Goal: Navigation & Orientation: Find specific page/section

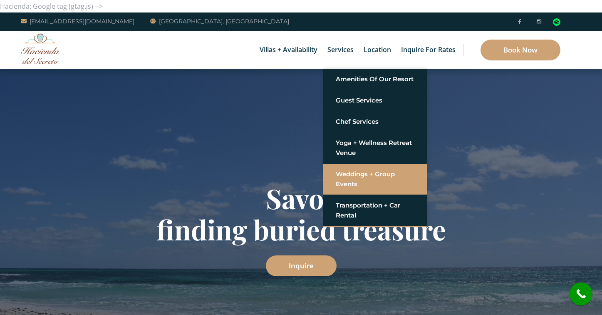
click at [351, 179] on link "Weddings + Group Events" at bounding box center [375, 179] width 79 height 25
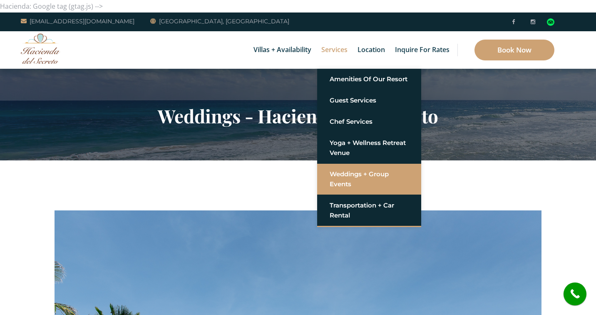
click at [340, 177] on link "Weddings + Group Events" at bounding box center [369, 179] width 79 height 25
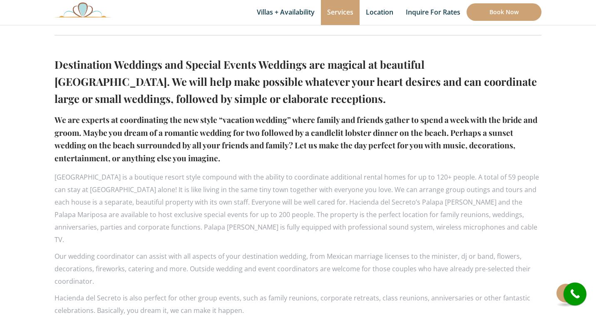
scroll to position [570, 0]
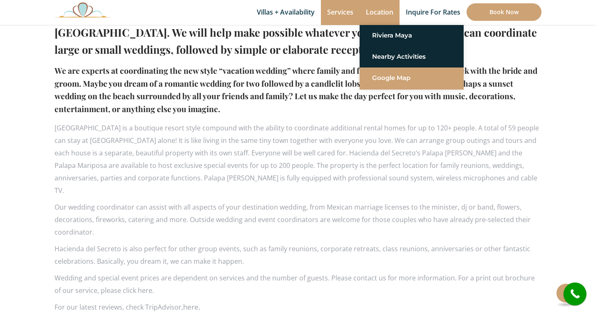
click at [388, 78] on link "Google Map" at bounding box center [411, 77] width 79 height 15
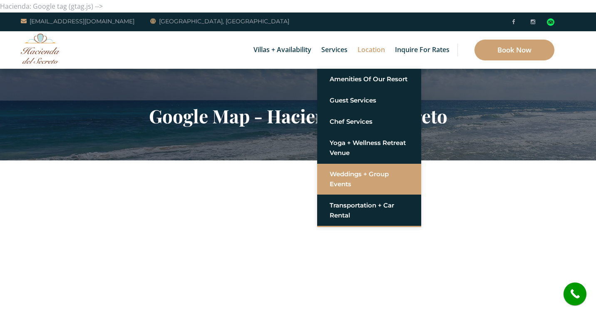
click at [345, 179] on link "Weddings + Group Events" at bounding box center [369, 179] width 79 height 25
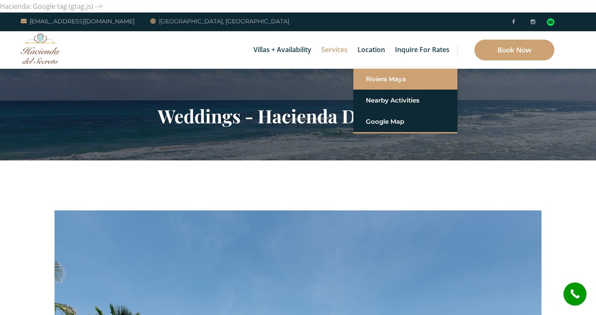
click at [384, 79] on link "Riviera Maya" at bounding box center [405, 79] width 79 height 15
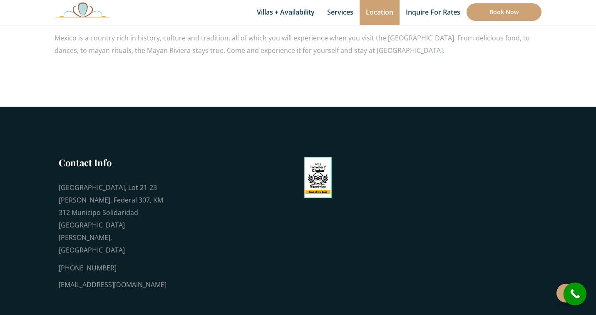
scroll to position [768, 0]
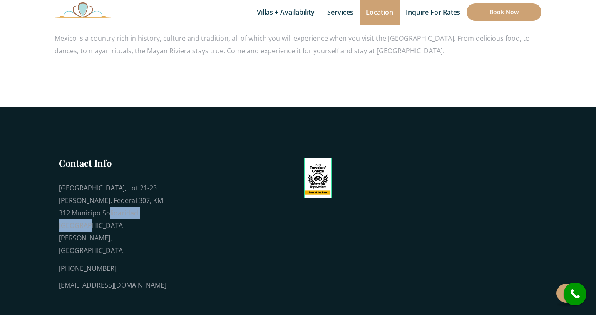
drag, startPoint x: 94, startPoint y: 187, endPoint x: 157, endPoint y: 186, distance: 63.3
click at [157, 186] on div "[GEOGRAPHIC_DATA], Lot 21-23 [PERSON_NAME]. Federal 307, KM 312 Municipo Solida…" at bounding box center [113, 218] width 108 height 75
copy div "[GEOGRAPHIC_DATA][PERSON_NAME],"
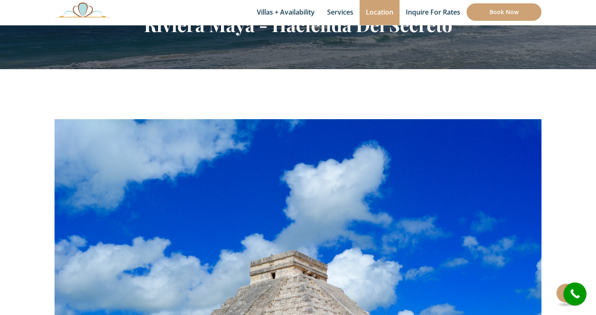
scroll to position [48, 0]
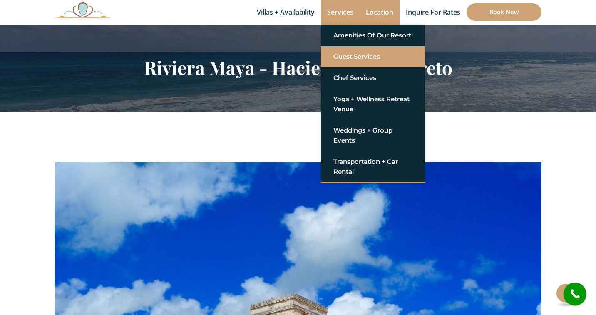
click at [343, 52] on link "Guest Services" at bounding box center [372, 56] width 79 height 15
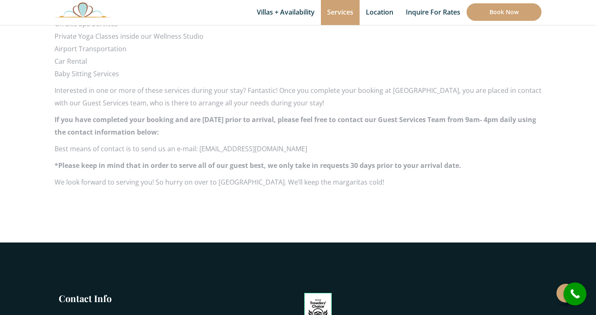
scroll to position [721, 0]
